Goal: Information Seeking & Learning: Learn about a topic

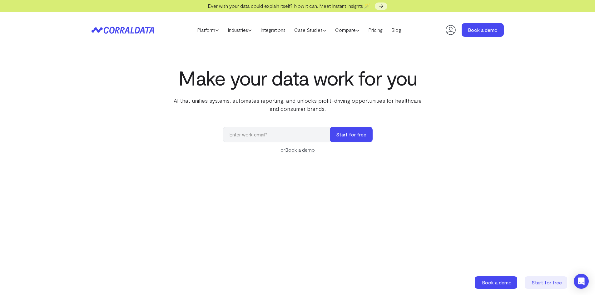
click at [134, 30] on icon at bounding box center [123, 30] width 62 height 7
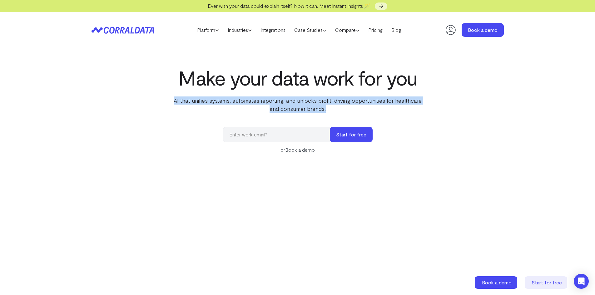
drag, startPoint x: 175, startPoint y: 100, endPoint x: 332, endPoint y: 109, distance: 157.7
click at [332, 109] on p "AI that unifies systems, automates reporting, and unlocks profit-driving opport…" at bounding box center [297, 104] width 255 height 16
copy p "AI that unifies systems, automates reporting, and unlocks profit-driving opport…"
click at [379, 32] on link "Pricing" at bounding box center [375, 29] width 23 height 9
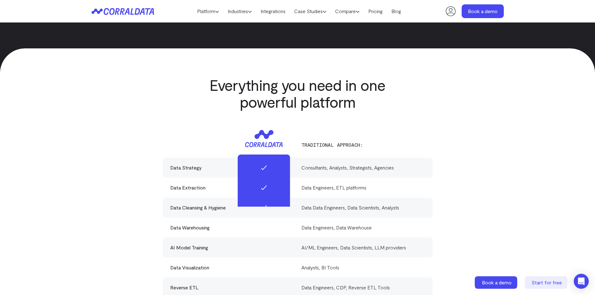
scroll to position [1741, 0]
